Goal: Find contact information: Find contact information

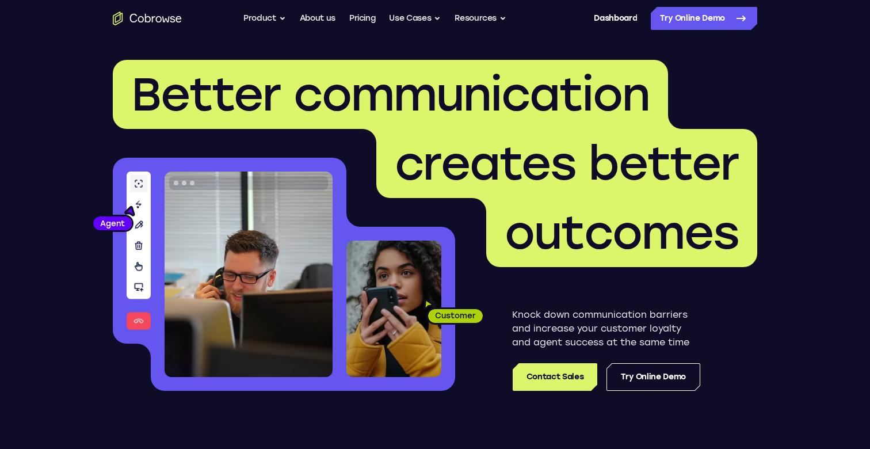
click at [626, 49] on header "Better communication creates better outcomes Customer Agent Agent Knock down co…" at bounding box center [435, 230] width 737 height 386
click at [622, 26] on link "Dashboard" at bounding box center [615, 18] width 43 height 23
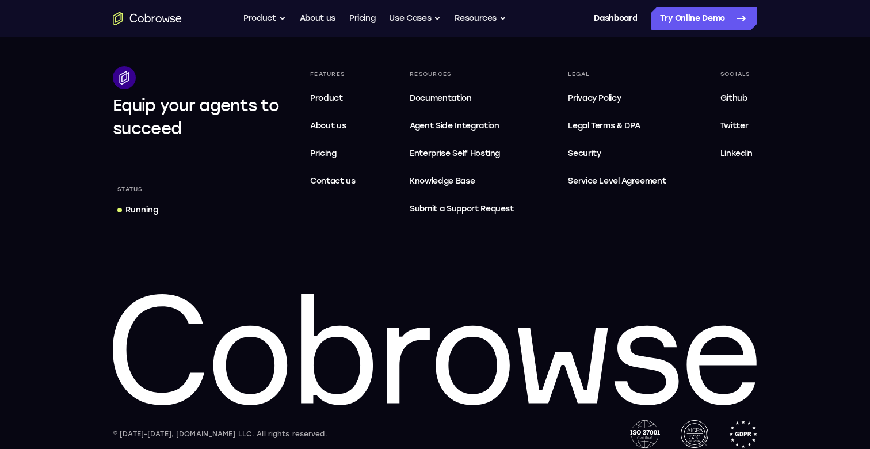
scroll to position [3551, 0]
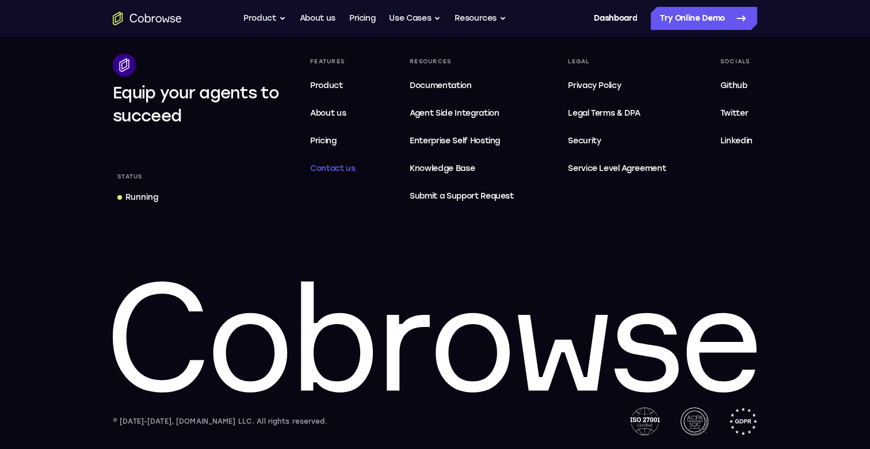
click at [333, 173] on link "Contact us" at bounding box center [333, 168] width 55 height 23
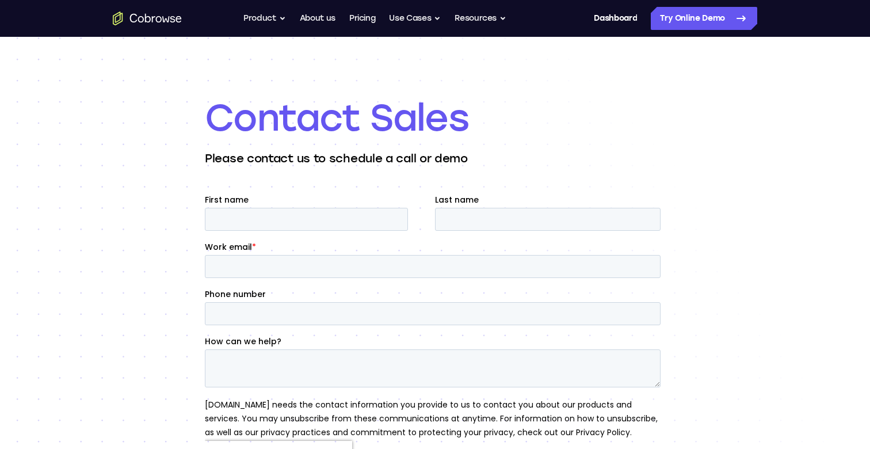
scroll to position [15, 0]
click at [562, 102] on h1 "Contact Sales" at bounding box center [435, 119] width 460 height 46
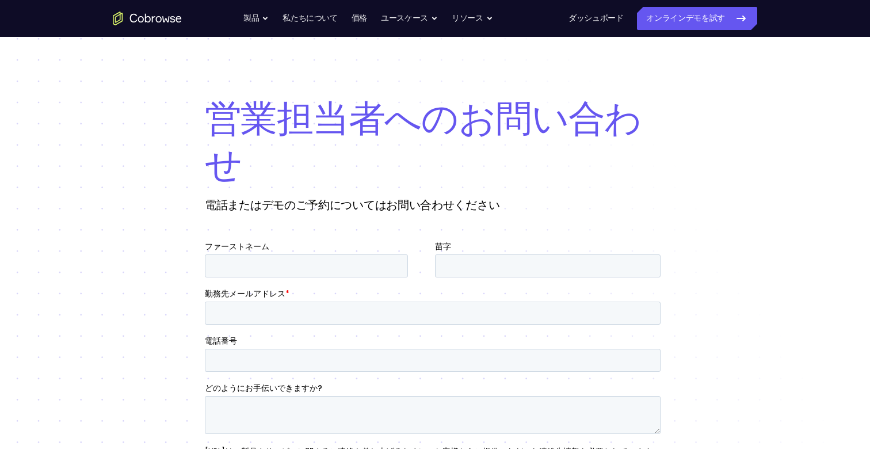
click at [557, 157] on h1 "営業担当者へのお問い合わせ" at bounding box center [435, 142] width 460 height 92
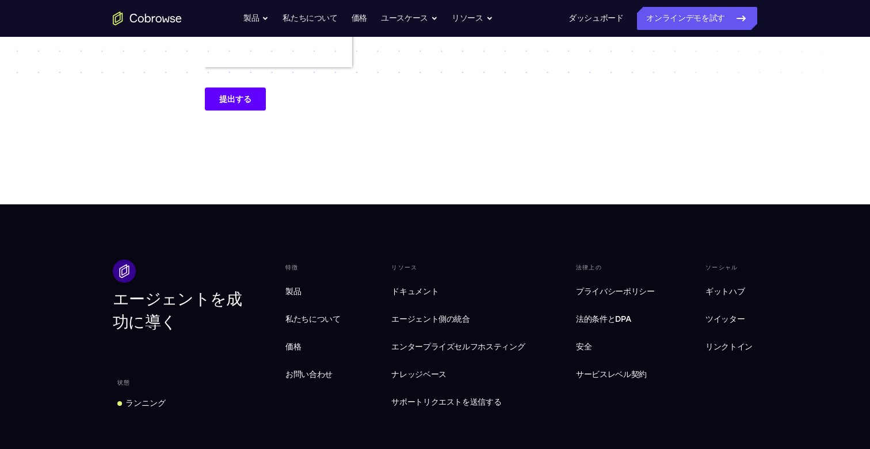
scroll to position [676, 0]
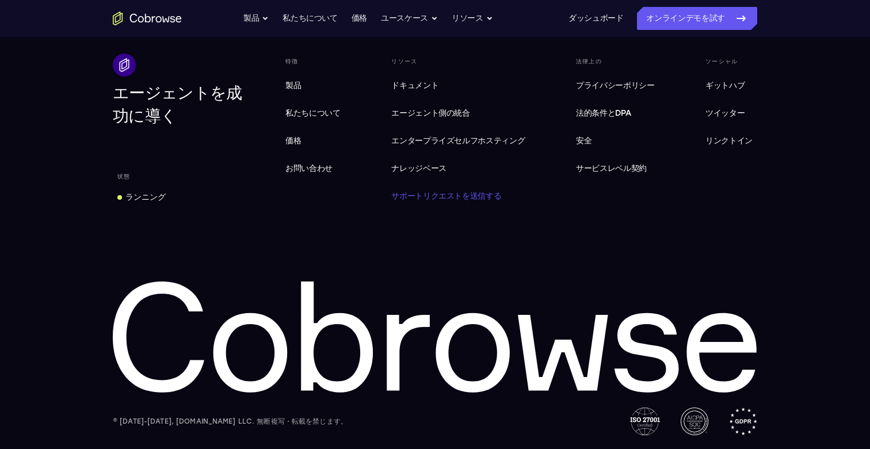
click at [498, 195] on font "サポートリクエストを送信する" at bounding box center [446, 196] width 110 height 10
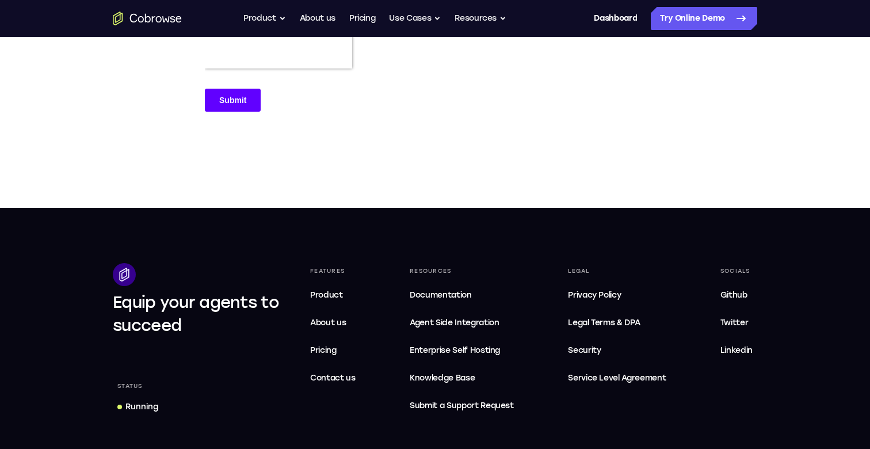
scroll to position [487, 0]
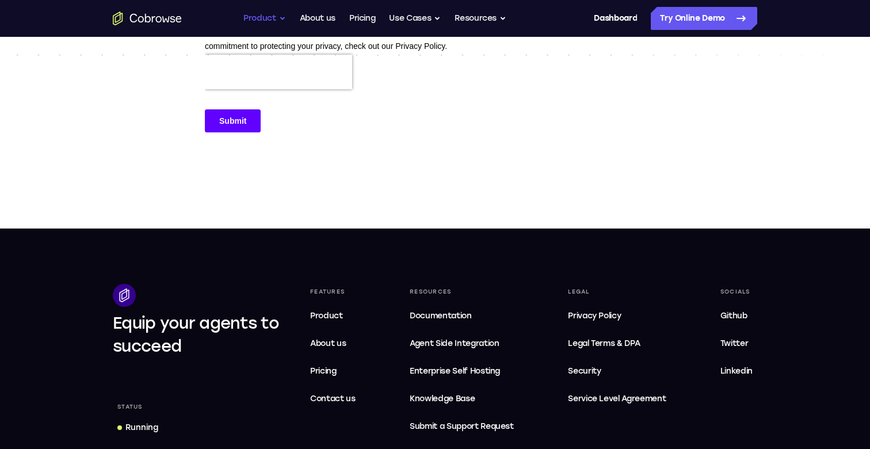
click at [256, 21] on button "Product" at bounding box center [264, 18] width 43 height 23
